Goal: Task Accomplishment & Management: Use online tool/utility

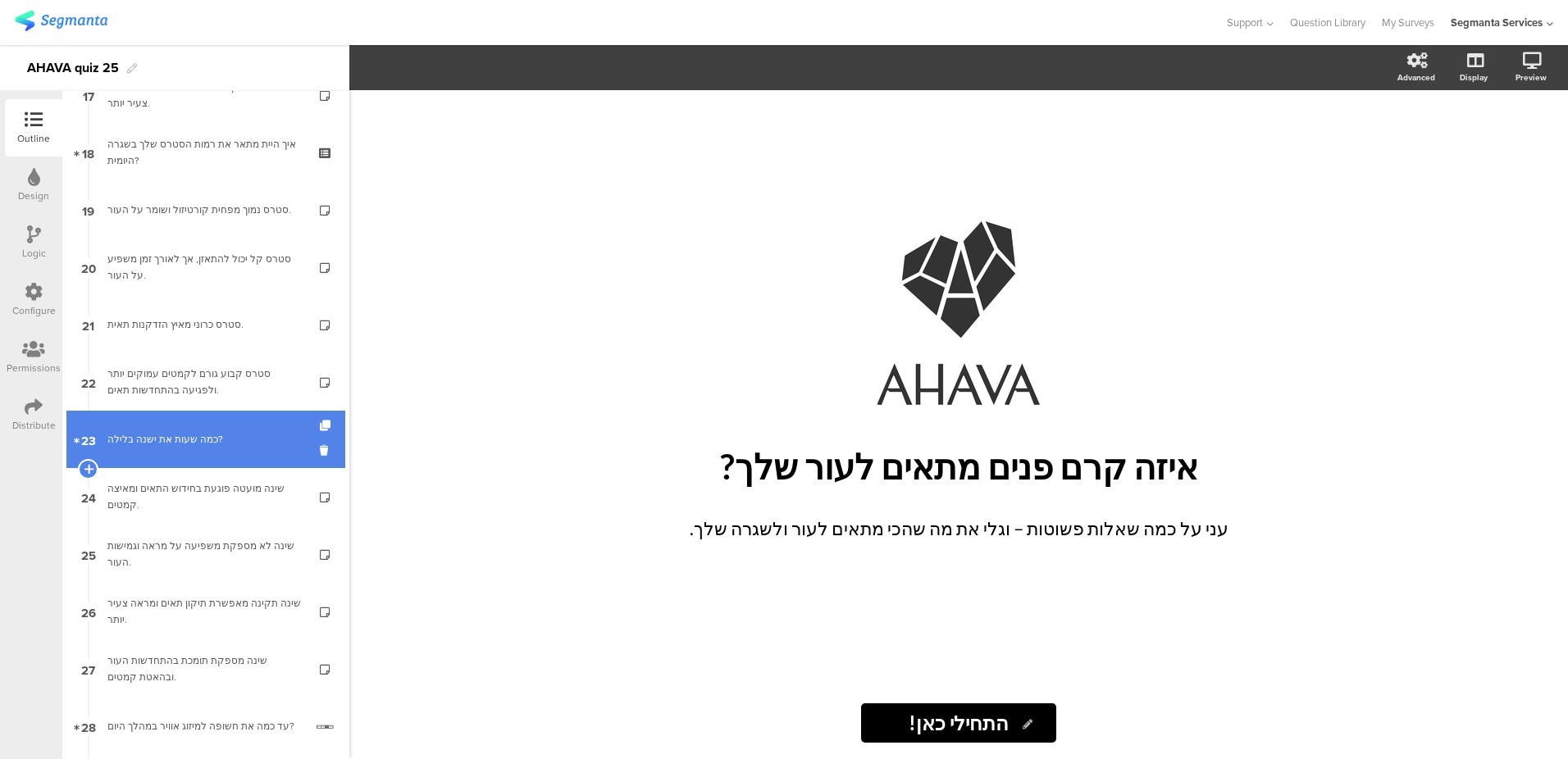
scroll to position [1297, 0]
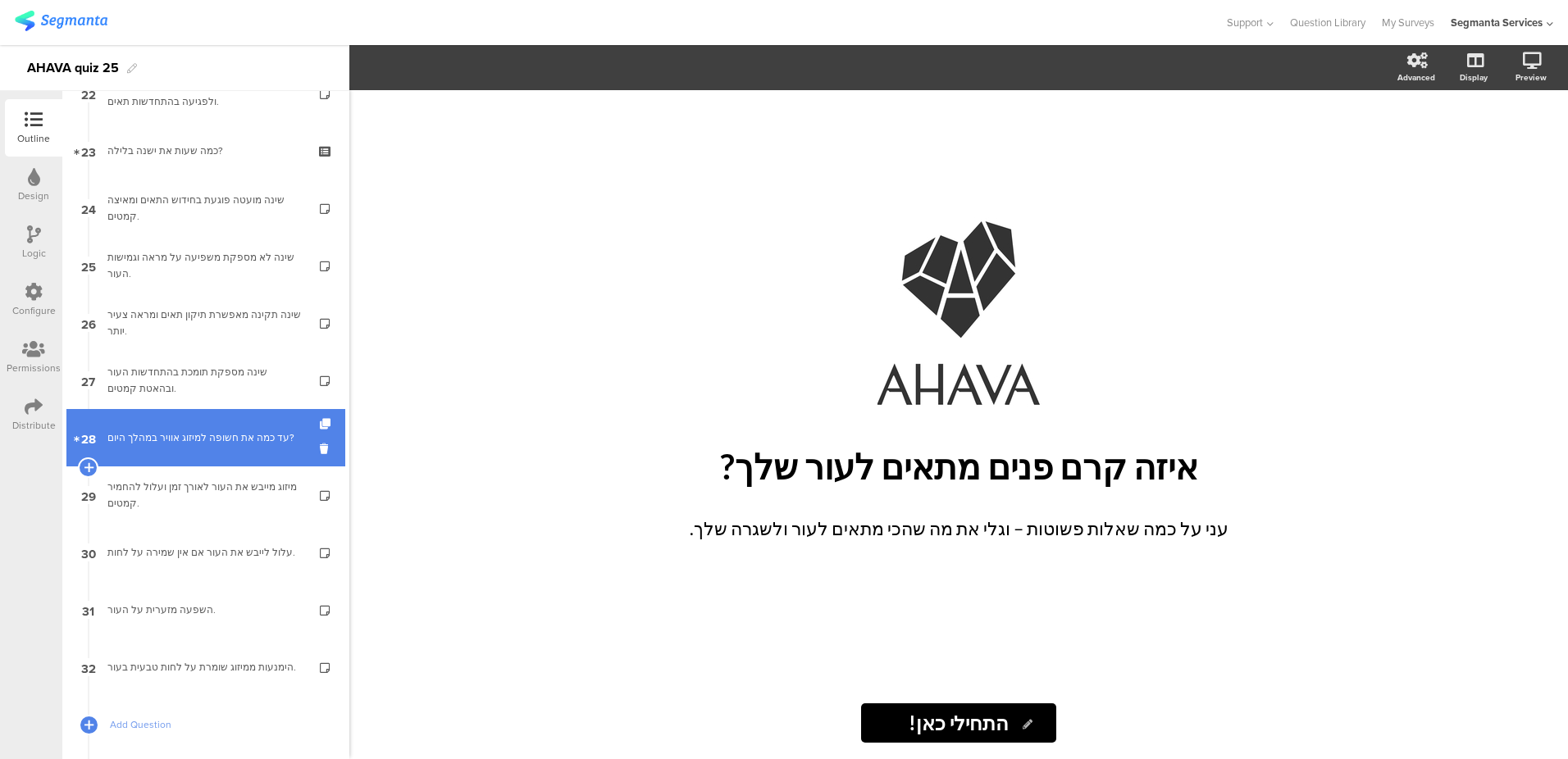
click at [179, 457] on link "28 עד כמה את חשופה למיזוג אוויר במהלך היום?" at bounding box center [206, 438] width 278 height 58
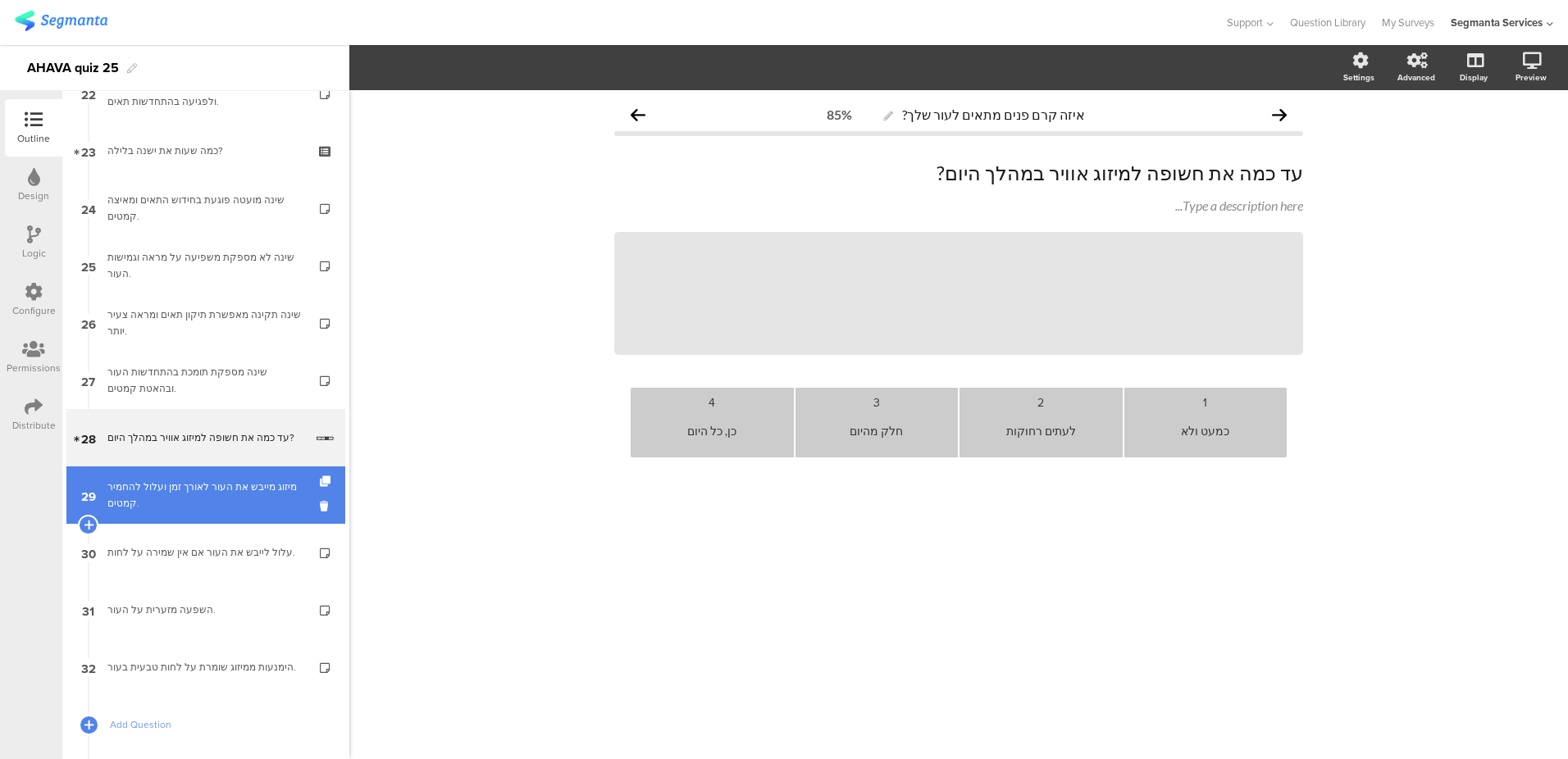
scroll to position [1386, 0]
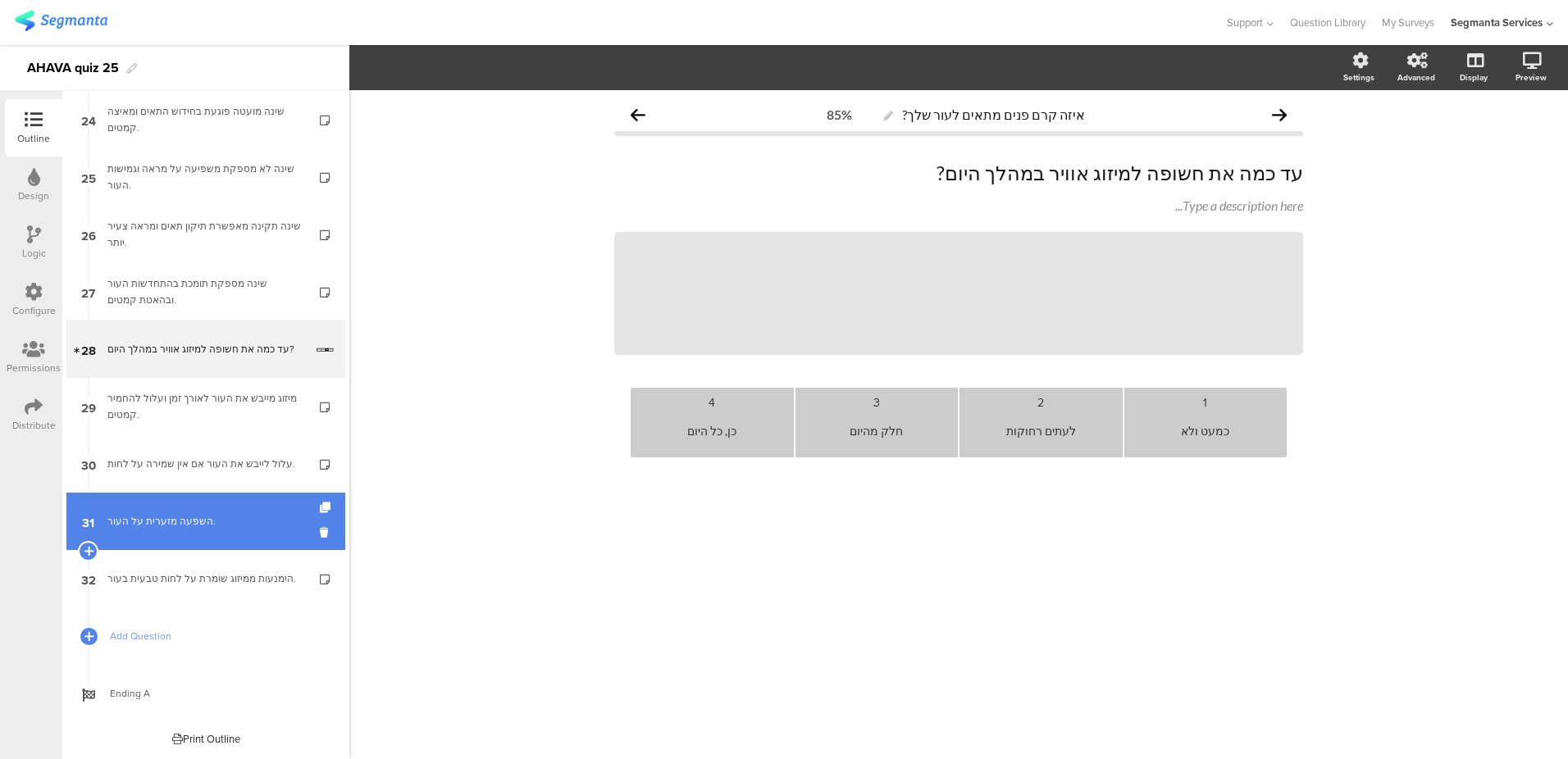
click at [170, 499] on link "31 השפעה מזערית על העור." at bounding box center [206, 522] width 278 height 58
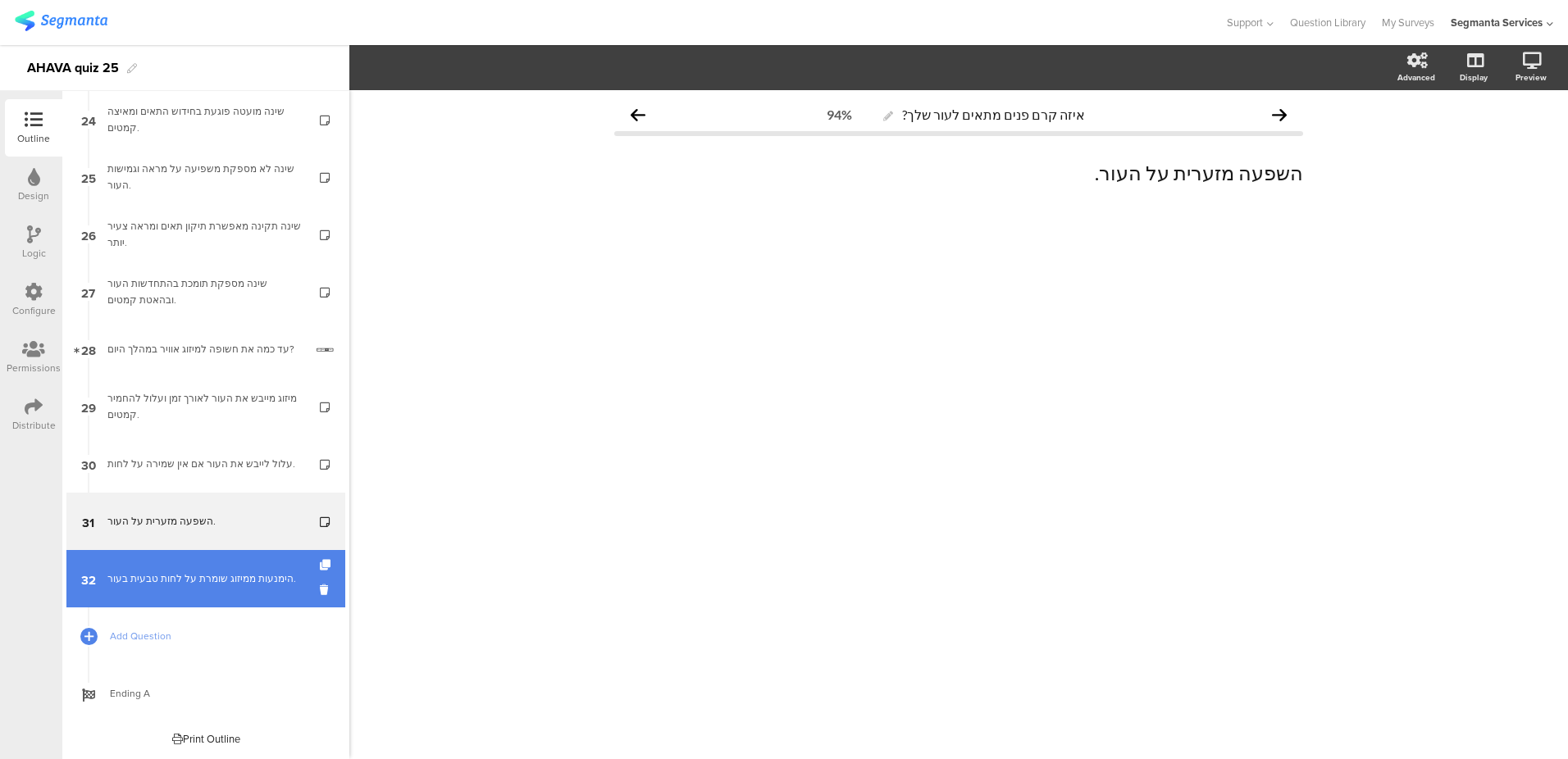
click at [172, 571] on div "הימנעות ממיזוג שומרת על לחות טבעית בעור." at bounding box center [205, 579] width 196 height 16
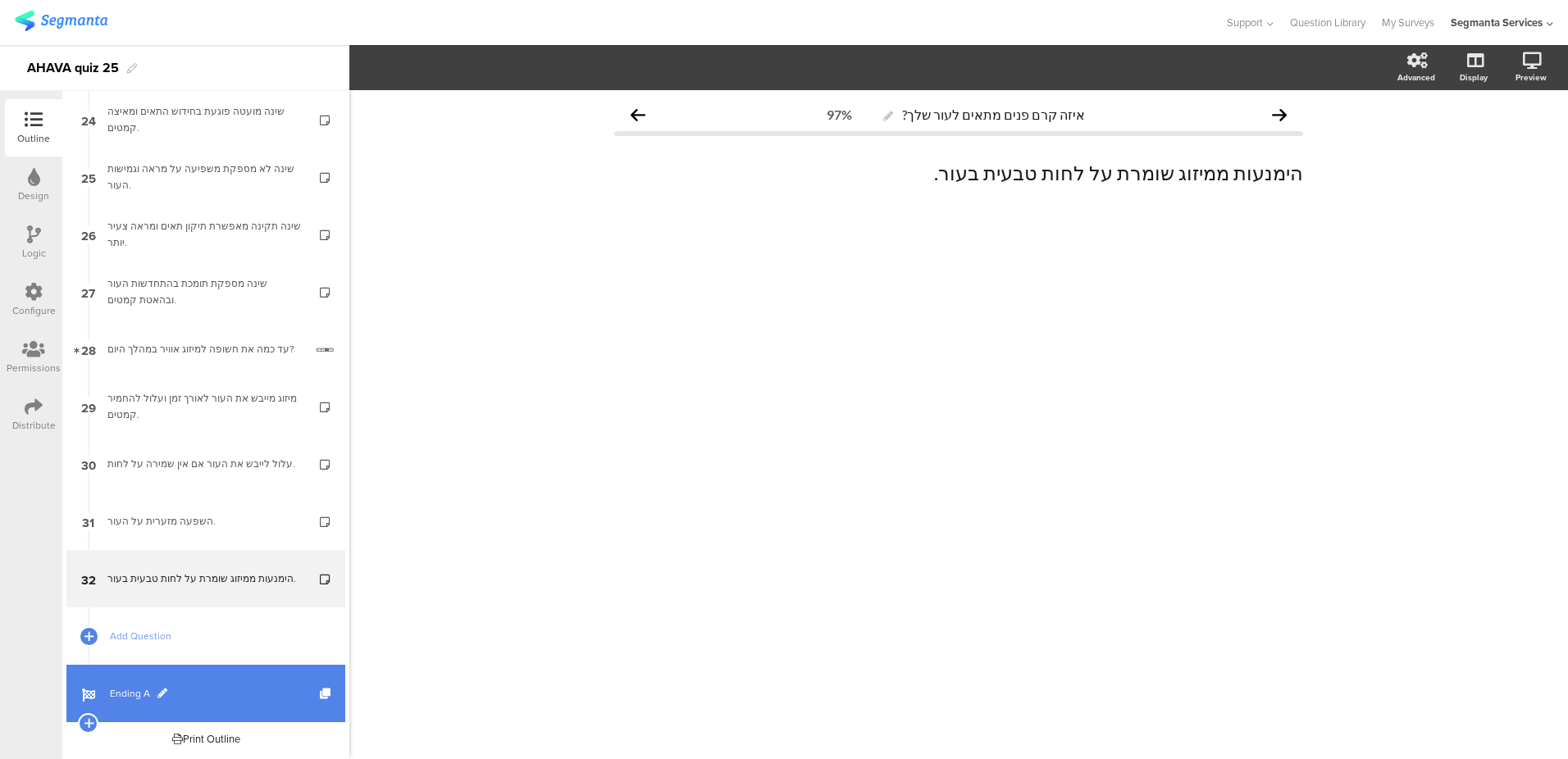
click at [130, 691] on span "Ending A" at bounding box center [214, 694] width 210 height 16
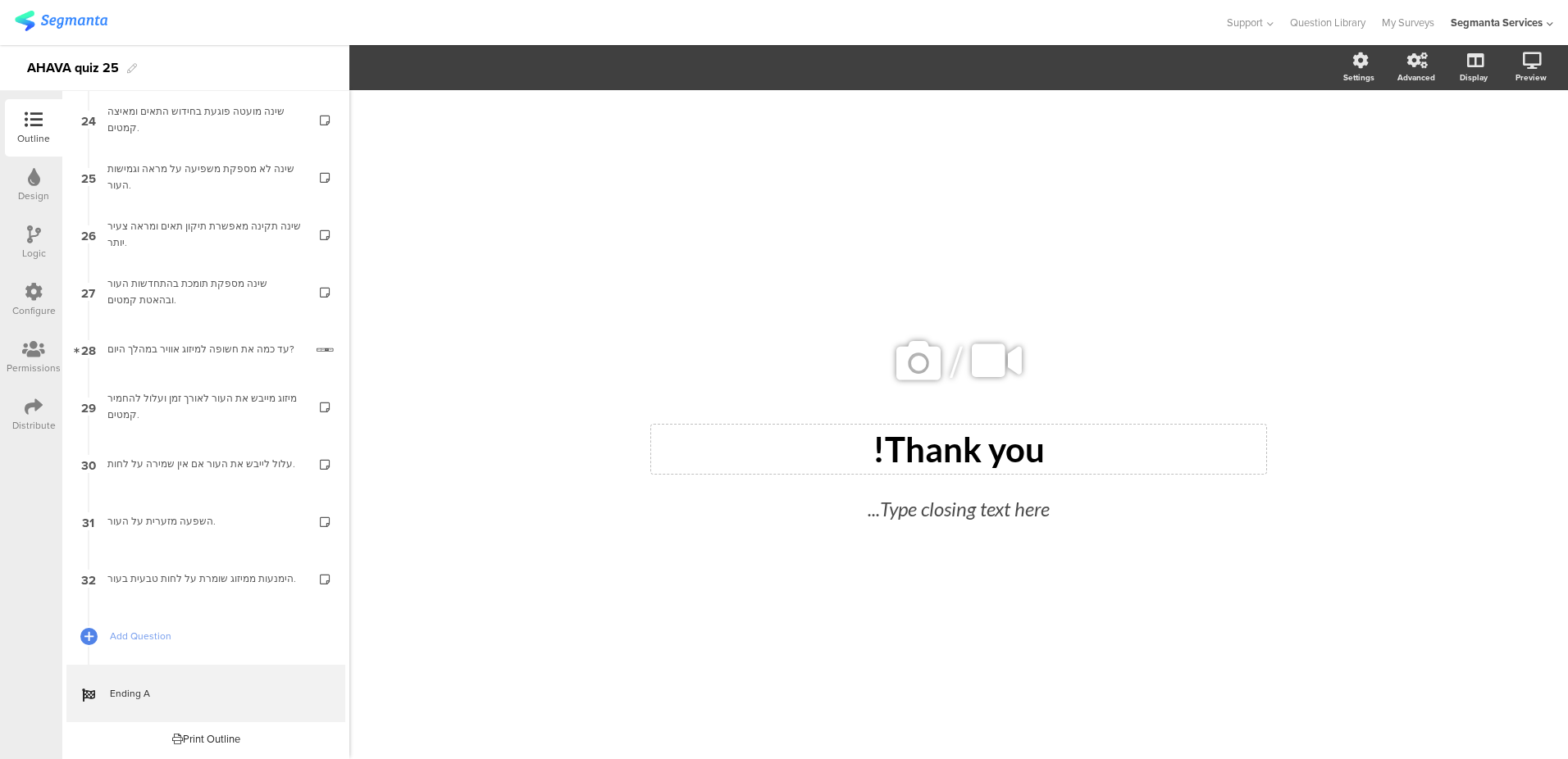
click at [955, 446] on div "Thank you!" at bounding box center [958, 449] width 606 height 41
click at [955, 446] on p "Thank you!" at bounding box center [958, 449] width 606 height 41
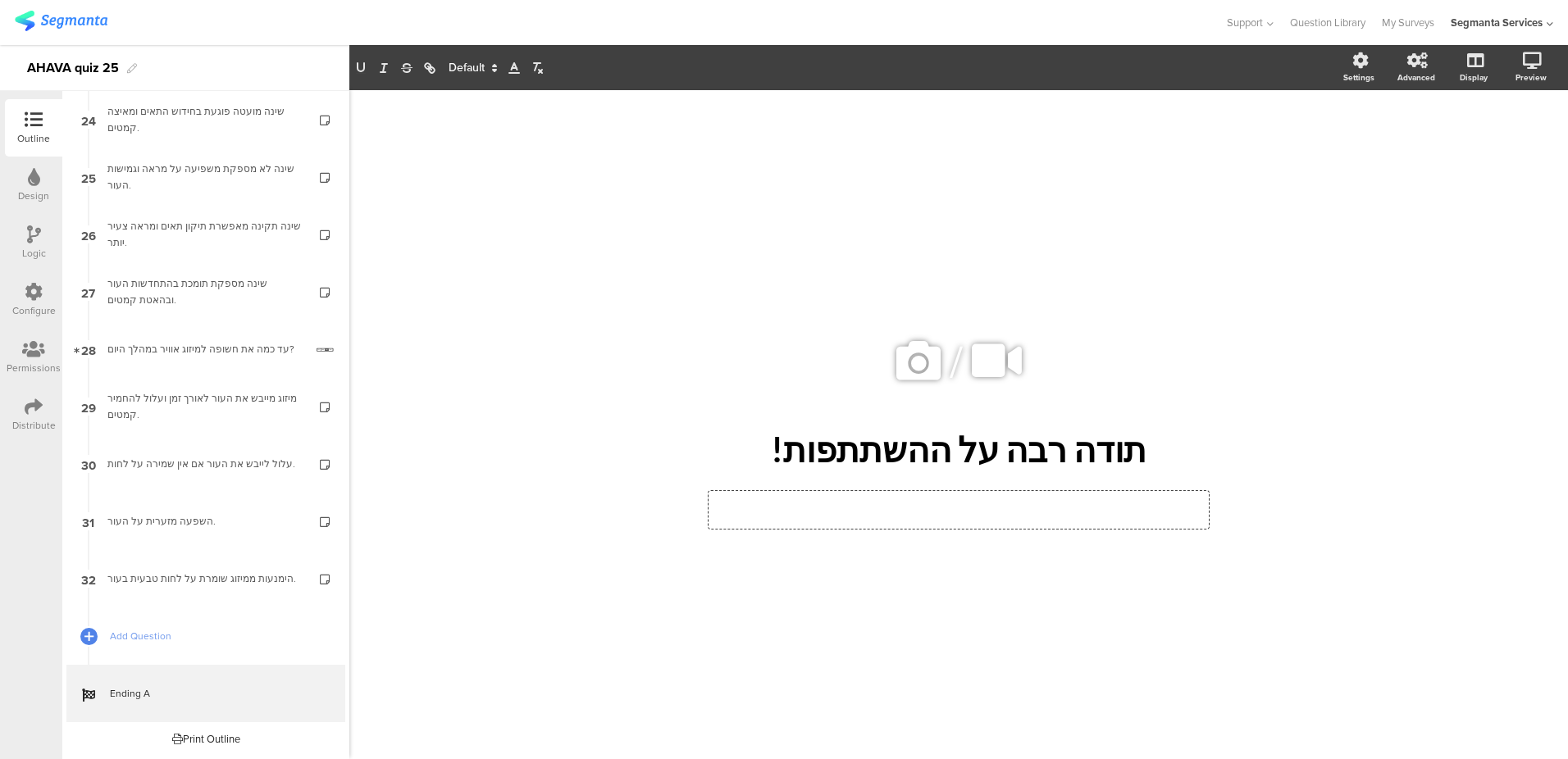
click at [1002, 507] on div "Type closing text here..." at bounding box center [958, 510] width 500 height 38
click at [977, 498] on p at bounding box center [958, 510] width 492 height 30
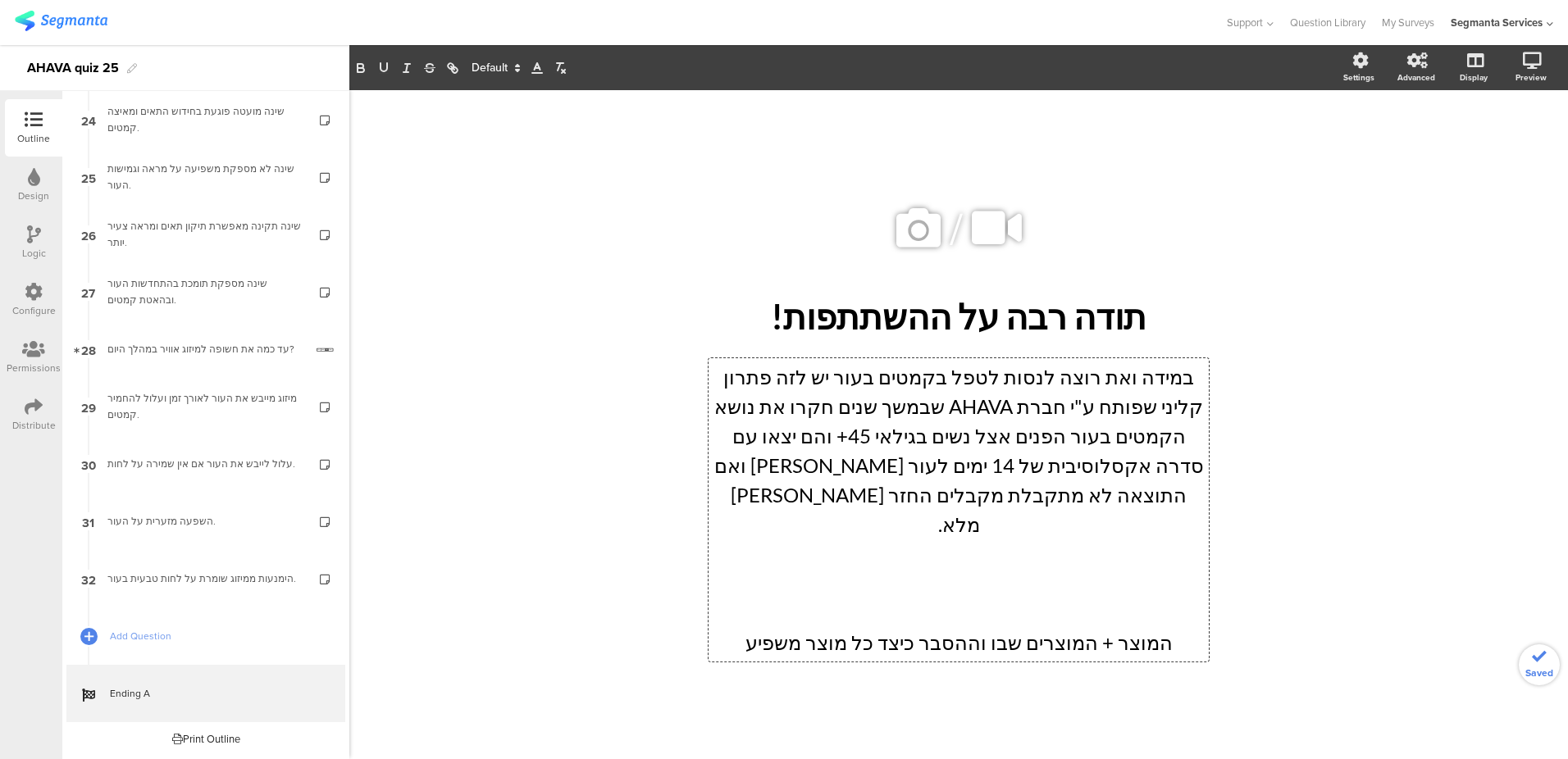
click at [990, 599] on p at bounding box center [958, 613] width 492 height 30
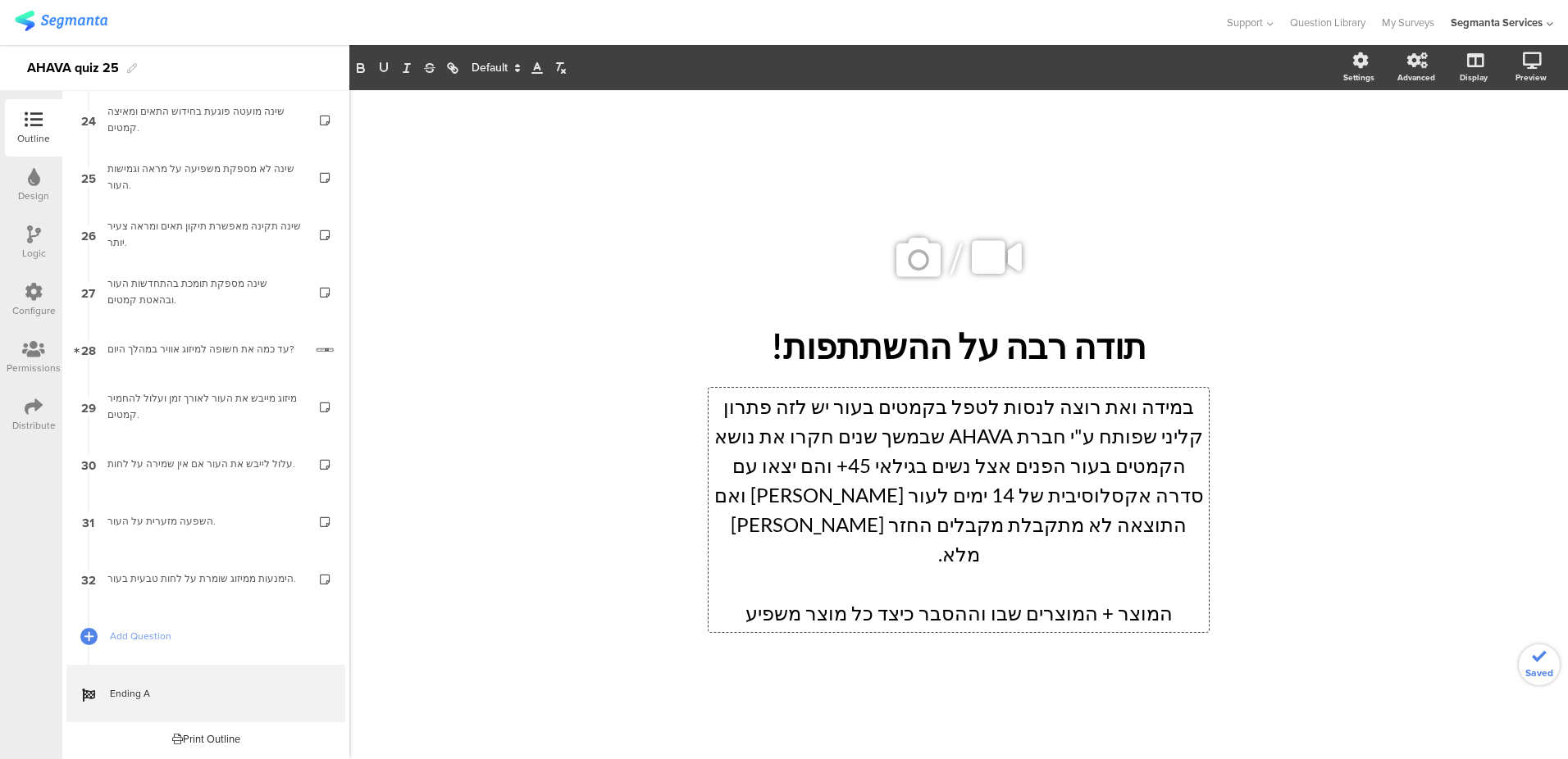
click at [1174, 598] on p "המוצר + המוצרים שבו וההסבר כיצד כל מוצר משפיע" at bounding box center [958, 613] width 492 height 30
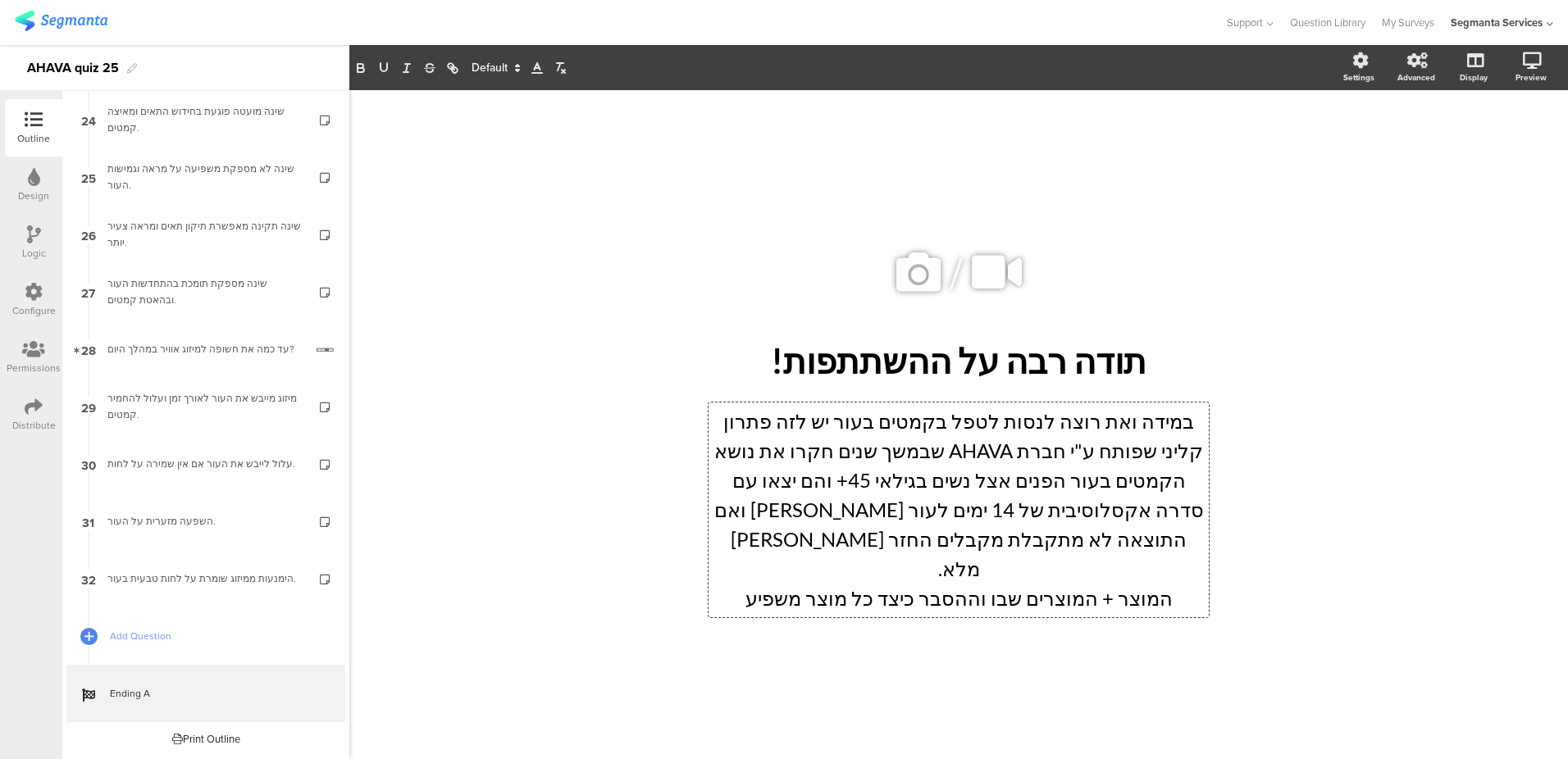
click at [1127, 583] on p "המוצר + המוצרים שבו וההסבר כיצד כל מוצר משפיע" at bounding box center [958, 598] width 492 height 30
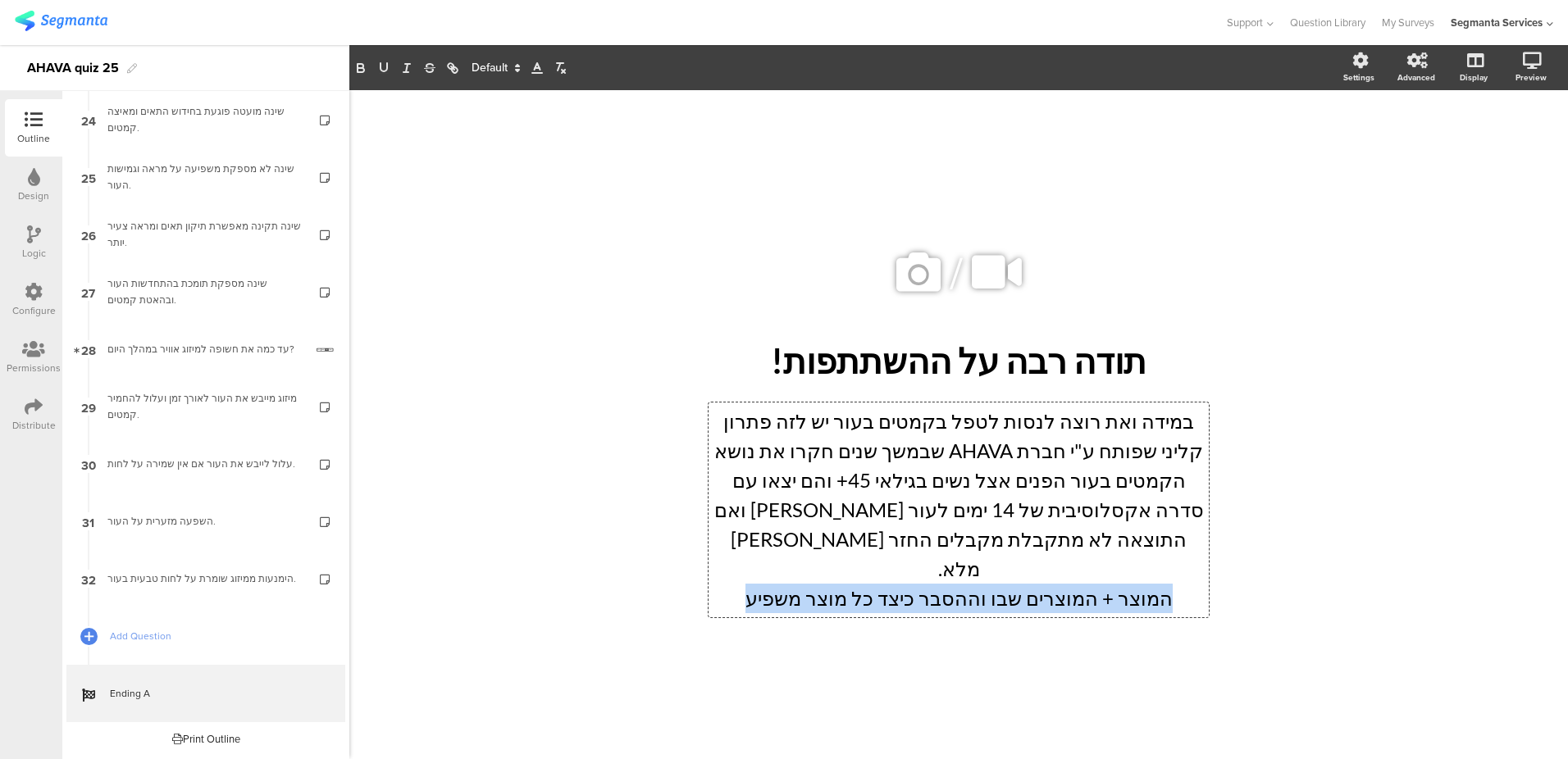
click at [1127, 583] on p "המוצר + המוצרים שבו וההסבר כיצד כל מוצר משפיע" at bounding box center [958, 598] width 492 height 30
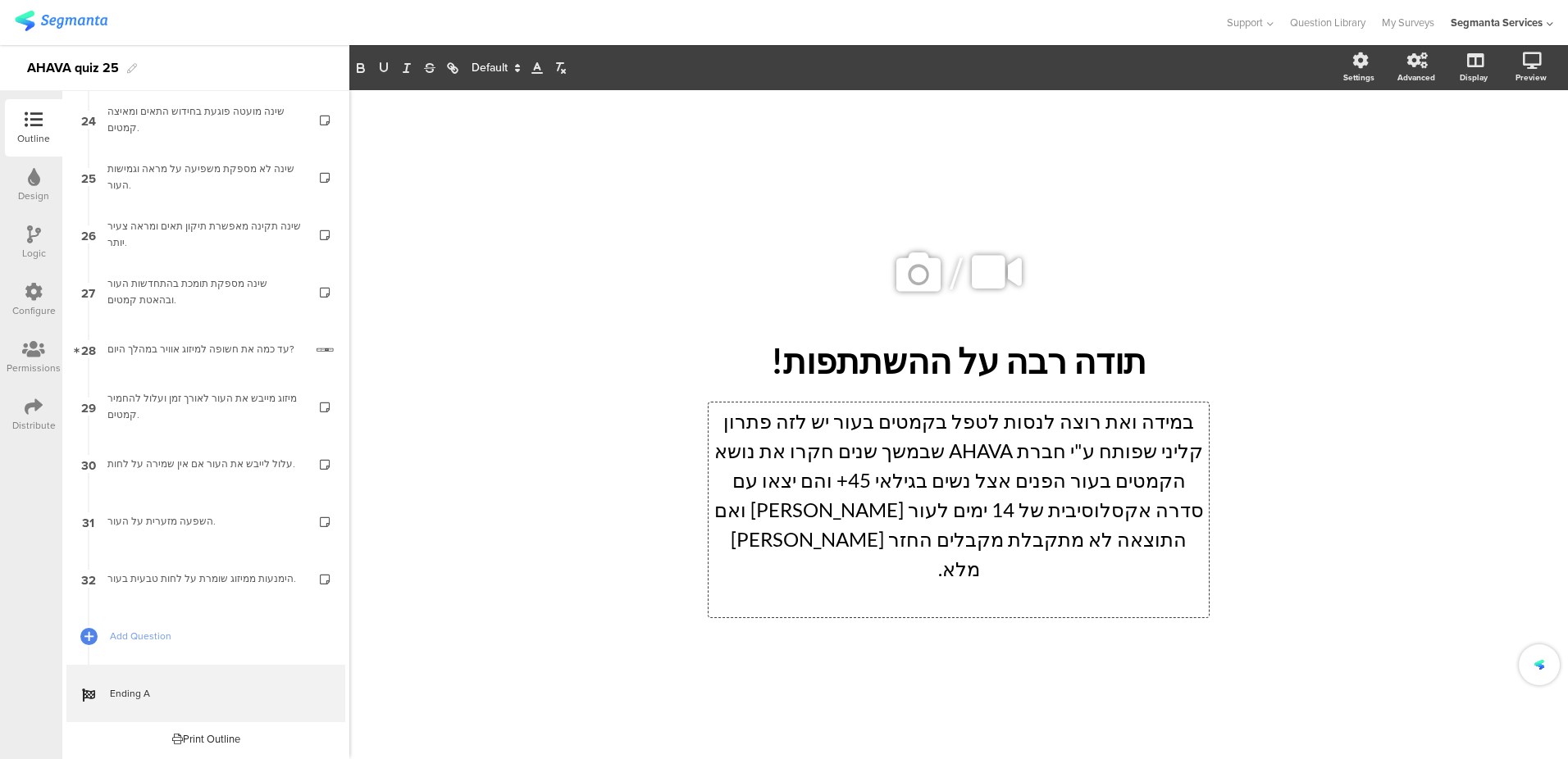
click at [1048, 631] on div "/ תודה רבה על ההשתתפות! תודה רבה על ההשתתפות! במידה ואת רוצה לנסות לטפל בקמטים …" at bounding box center [958, 416] width 689 height 653
click at [1012, 569] on div "במידה ואת רוצה לנסות לטפל בקמטים בעור יש לזה פתרון קליני שפותח ע"י חברת AHAVA ש…" at bounding box center [958, 510] width 500 height 215
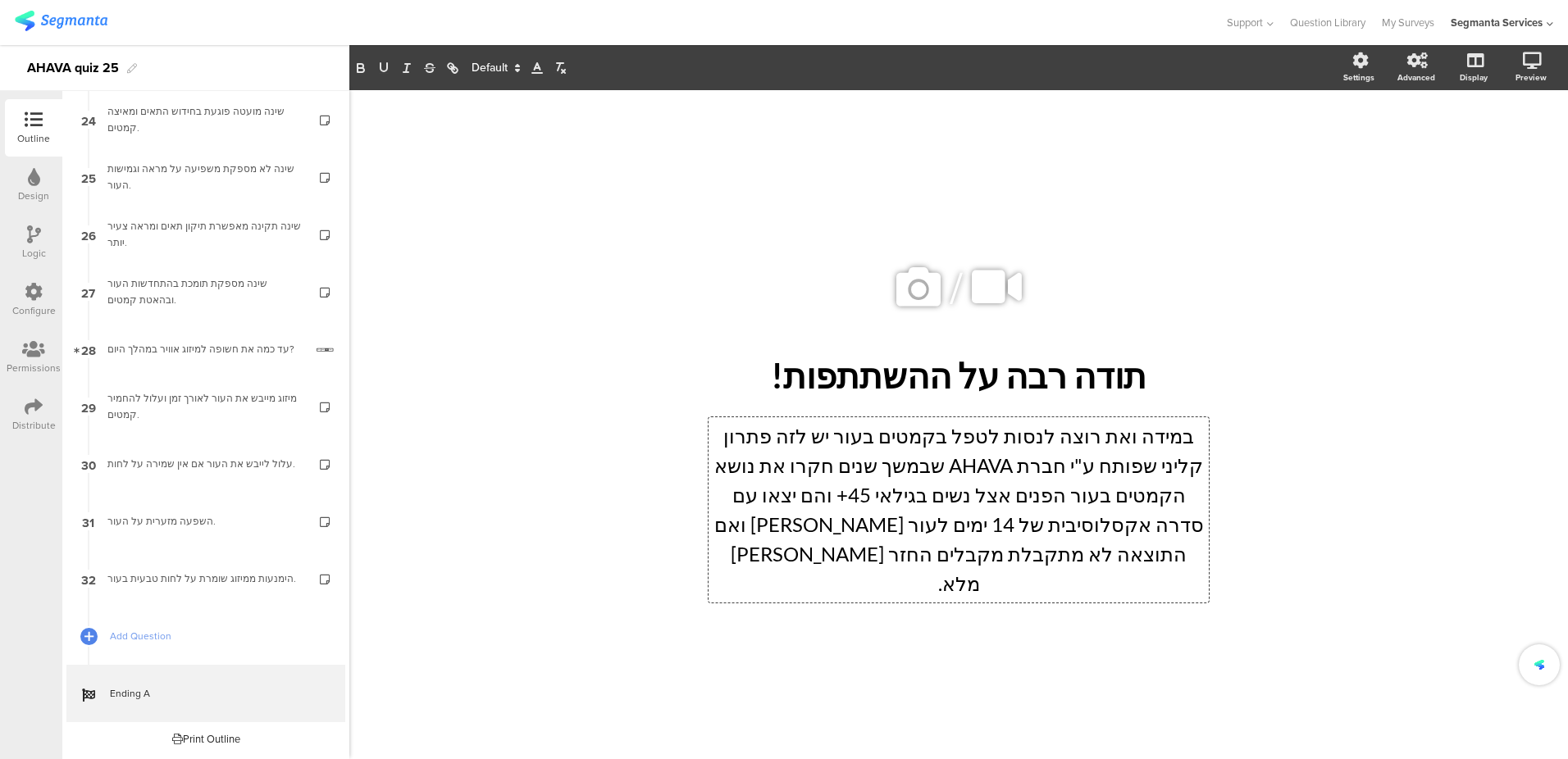
click at [1330, 563] on div "/ תודה רבה על ההשתתפות! תודה רבה על ההשתתפות! במידה ואת רוצה לנסות לטפל בקמטים …" at bounding box center [958, 424] width 1219 height 669
click at [684, 639] on div "/ תודה רבה על ההשתתפות! תודה רבה על ההשתתפות! במידה ואת רוצה לנסות לטפל בקמטים …" at bounding box center [958, 416] width 689 height 653
